Goal: Task Accomplishment & Management: Use online tool/utility

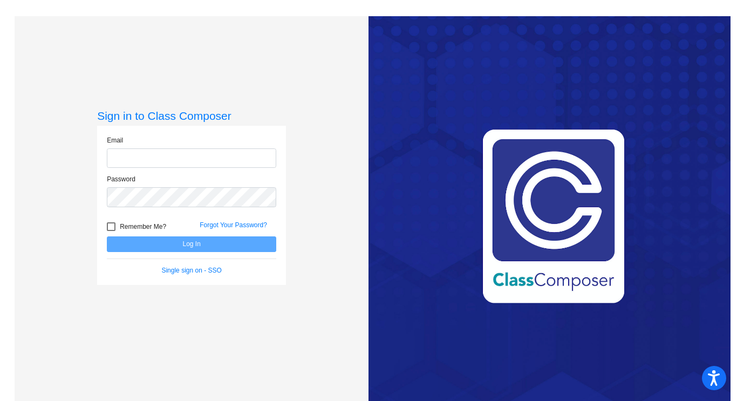
type input "[EMAIL_ADDRESS][DOMAIN_NAME]"
click at [216, 245] on button "Log In" at bounding box center [191, 244] width 169 height 16
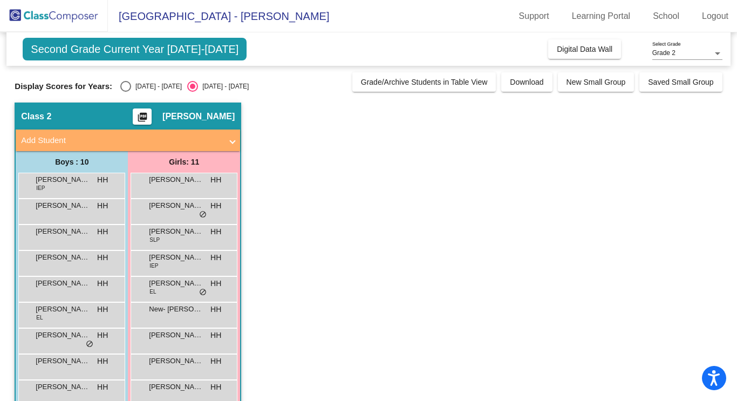
click at [152, 118] on button "picture_as_pdf" at bounding box center [142, 116] width 19 height 16
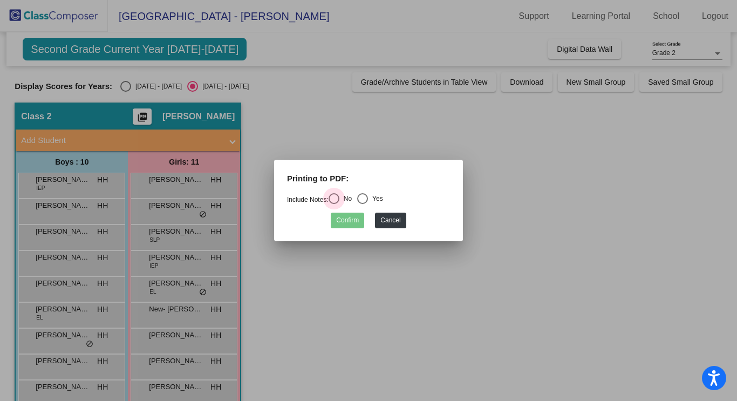
click at [335, 193] on div "Select an option" at bounding box center [334, 198] width 11 height 11
click at [334, 204] on input "No" at bounding box center [333, 204] width 1 height 1
radio input "true"
click at [343, 219] on button "Confirm" at bounding box center [347, 221] width 33 height 16
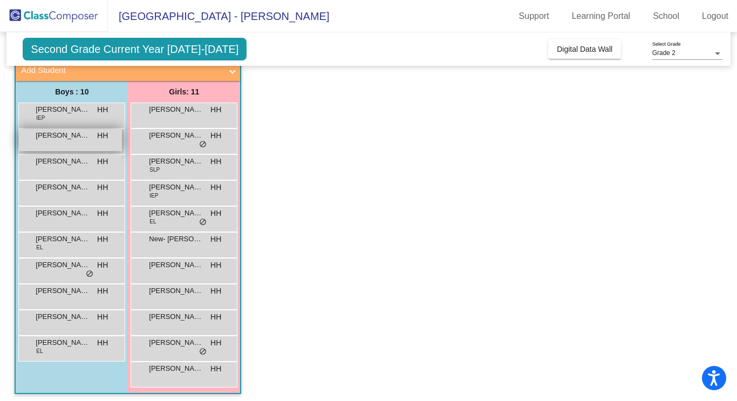
scroll to position [69, 0]
